Goal: Find specific page/section: Find specific page/section

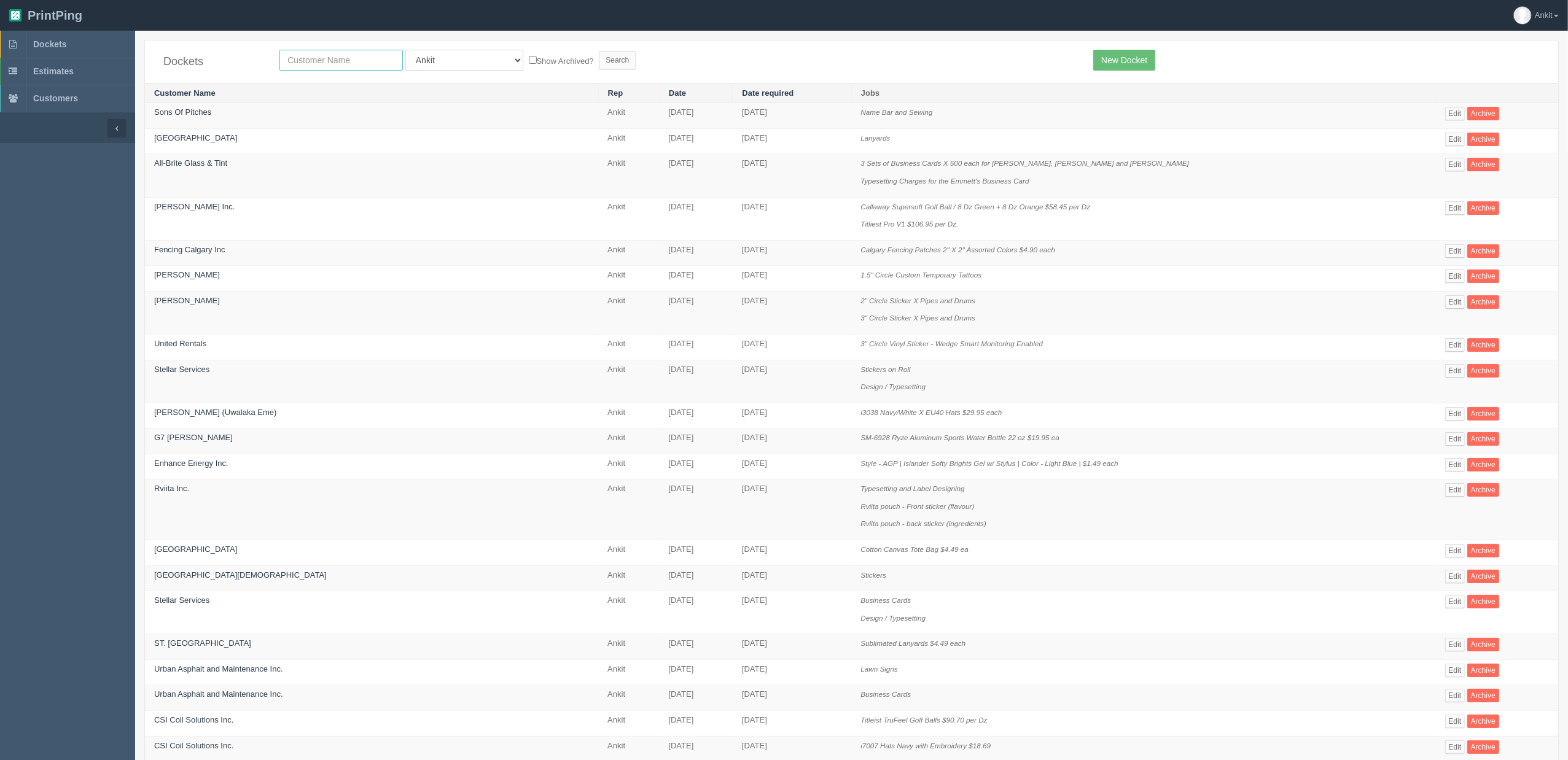
click at [296, 62] on input "text" at bounding box center [341, 59] width 123 height 21
type input "[GEOGRAPHIC_DATA]"
click at [599, 60] on input "Search" at bounding box center [617, 60] width 37 height 18
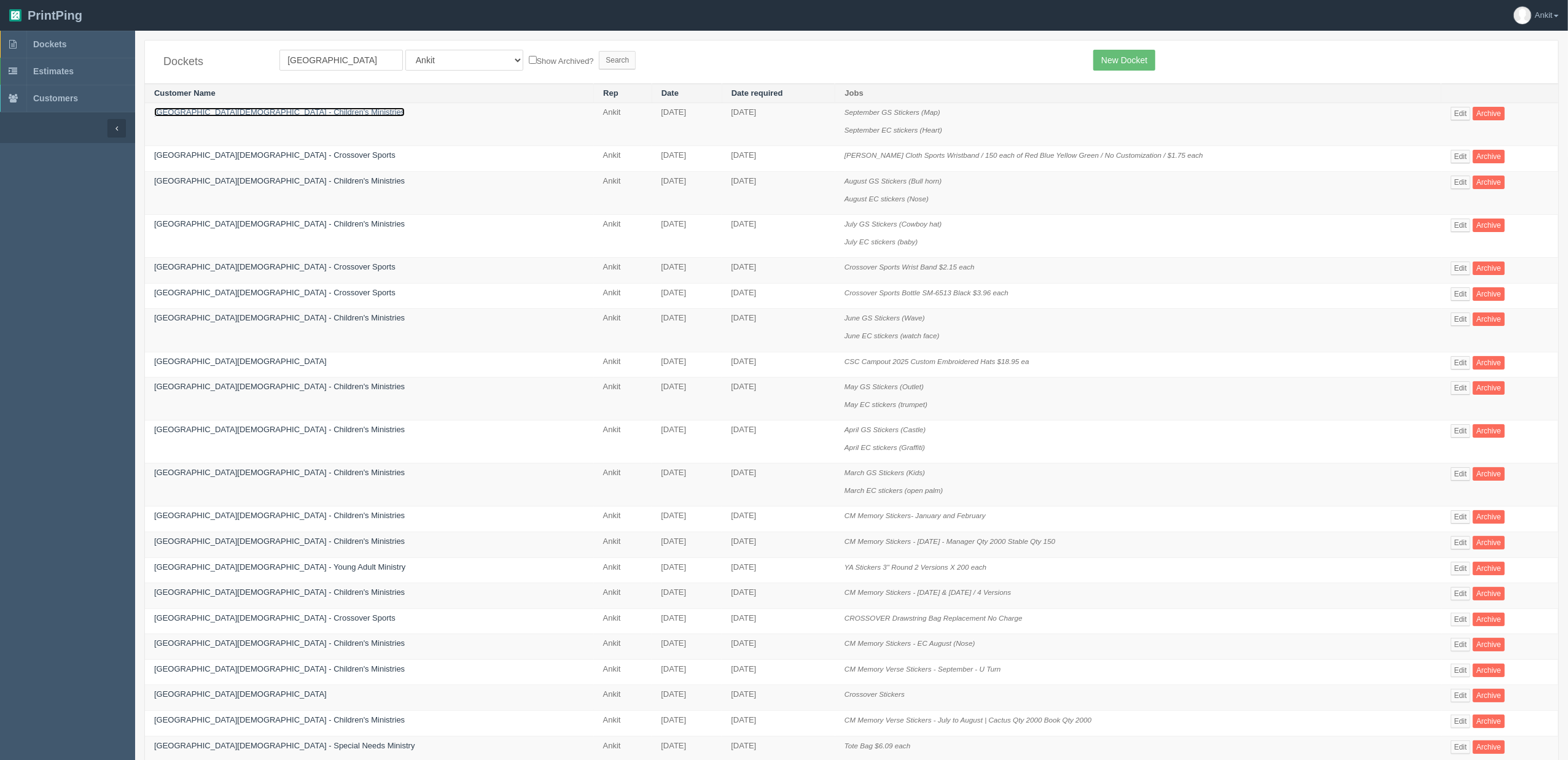
click at [202, 112] on link "[GEOGRAPHIC_DATA][DEMOGRAPHIC_DATA] - Children's Ministries" at bounding box center [279, 112] width 250 height 9
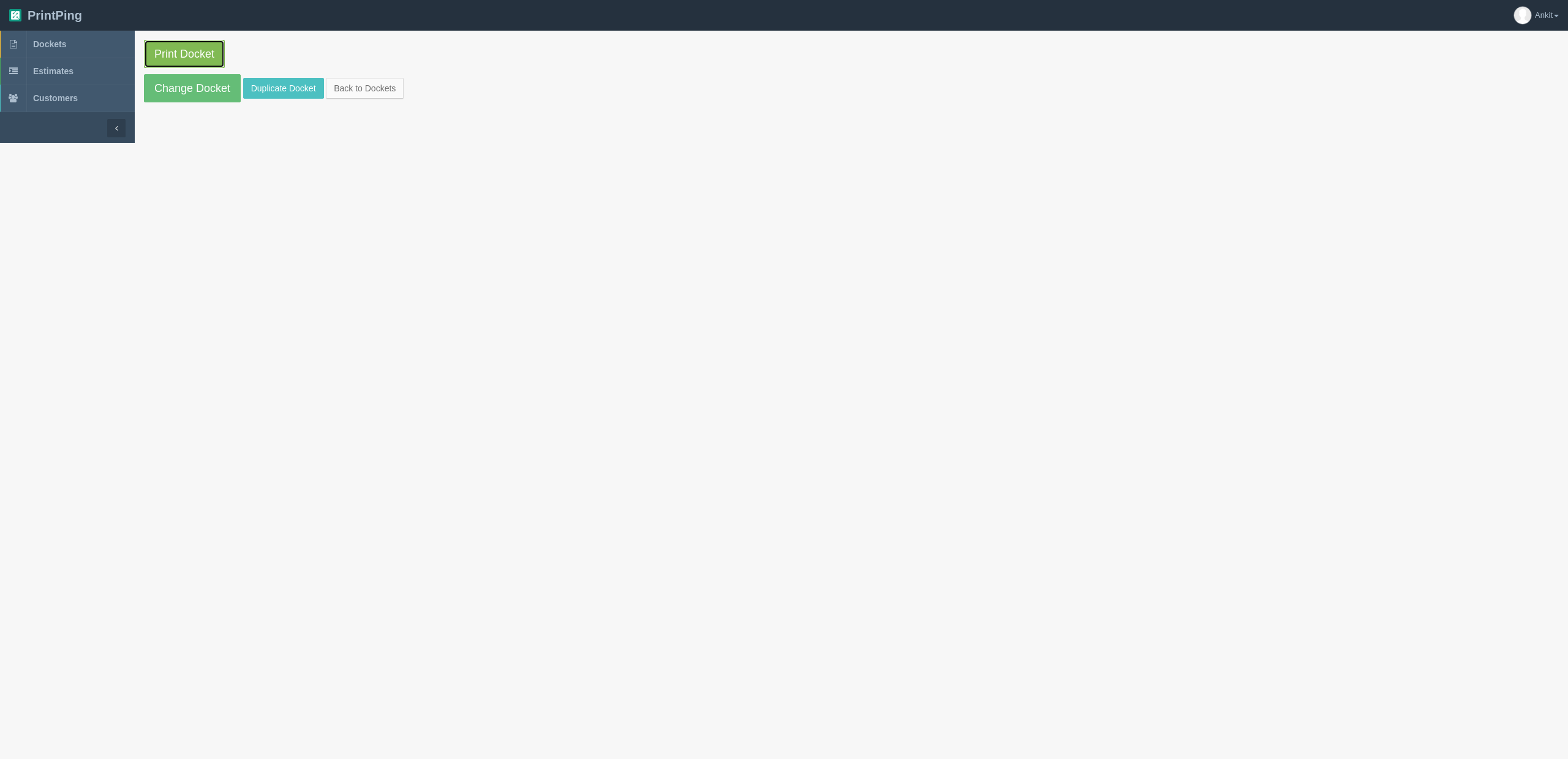
click at [203, 52] on link "Print Docket" at bounding box center [185, 53] width 80 height 28
